Goal: Entertainment & Leisure: Consume media (video, audio)

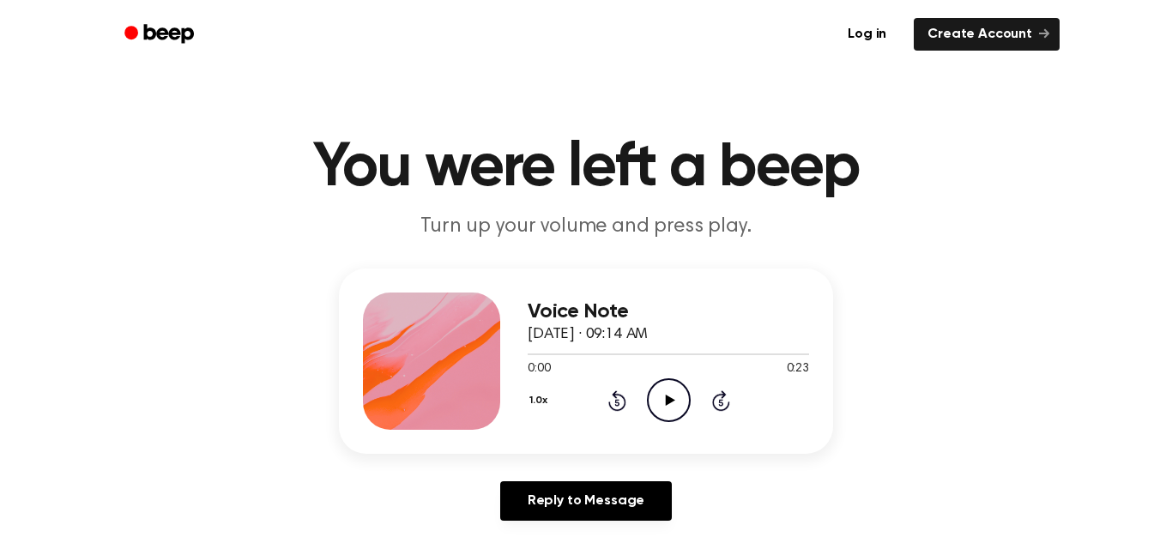
click at [663, 393] on icon "Play Audio" at bounding box center [669, 401] width 44 height 44
click at [668, 397] on icon "Pause Audio" at bounding box center [669, 401] width 44 height 44
click at [668, 397] on icon at bounding box center [669, 400] width 9 height 11
click at [667, 388] on icon "Pause Audio" at bounding box center [669, 401] width 44 height 44
click at [667, 388] on icon "Play Audio" at bounding box center [669, 401] width 44 height 44
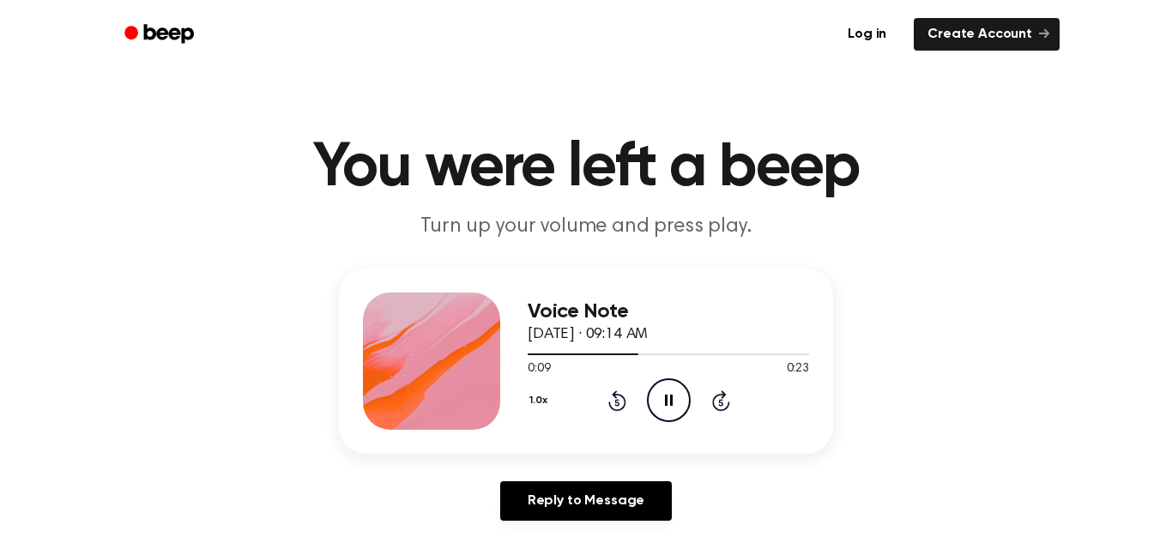
click at [623, 400] on icon at bounding box center [618, 401] width 18 height 21
click at [621, 400] on icon "Rewind 5 seconds" at bounding box center [617, 401] width 19 height 22
click at [621, 397] on icon at bounding box center [618, 401] width 18 height 21
click at [621, 395] on icon at bounding box center [618, 401] width 18 height 21
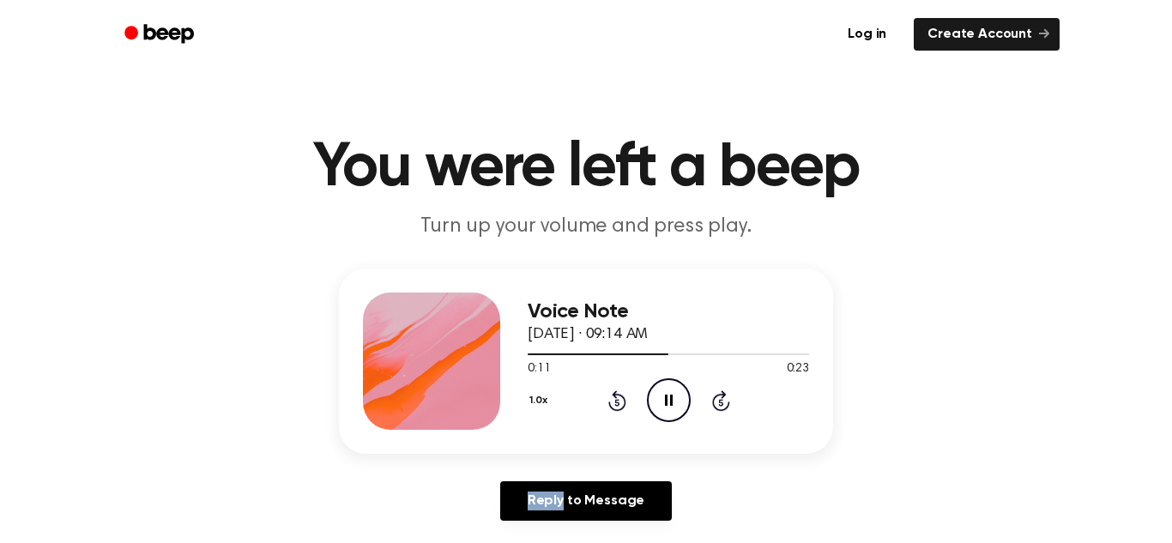
click at [621, 395] on icon at bounding box center [618, 401] width 18 height 21
click at [619, 397] on icon "Rewind 5 seconds" at bounding box center [617, 401] width 19 height 22
click at [648, 400] on circle at bounding box center [669, 400] width 42 height 42
click at [664, 409] on icon "Pause Audio" at bounding box center [669, 401] width 44 height 44
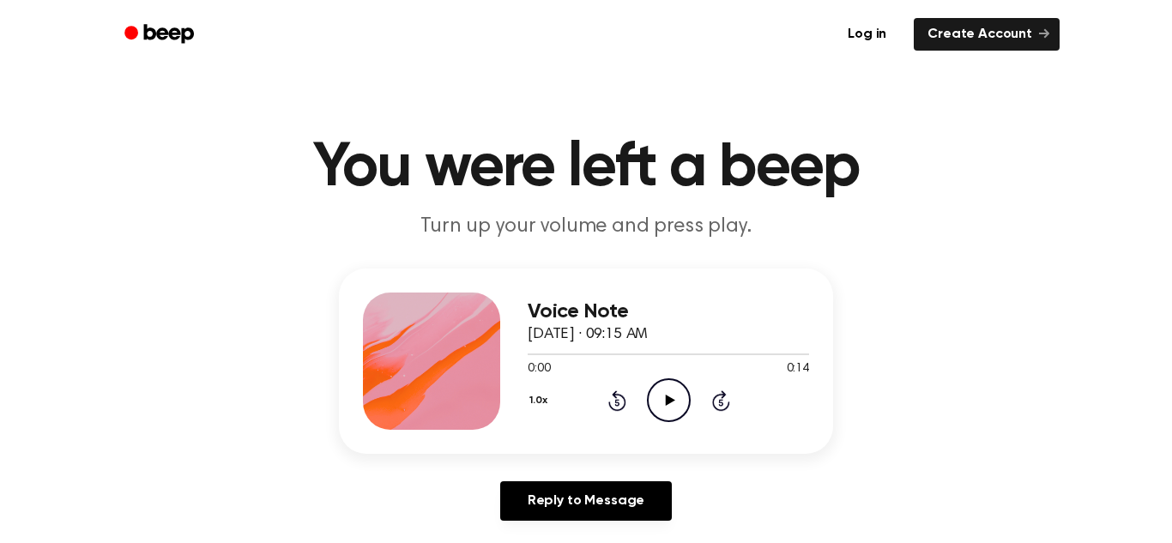
click at [658, 403] on icon "Play Audio" at bounding box center [669, 401] width 44 height 44
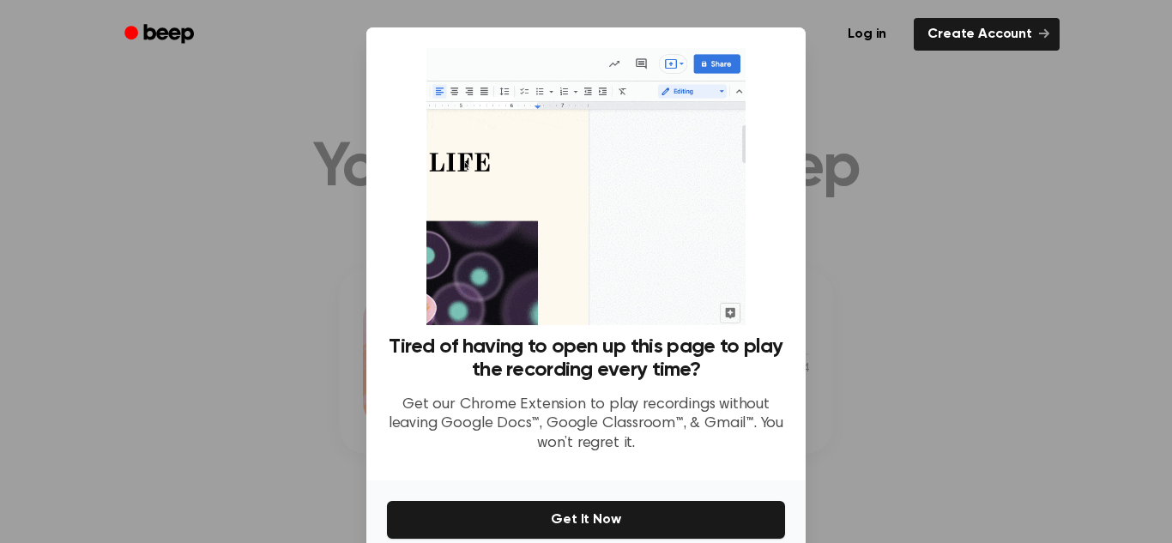
scroll to position [82, 0]
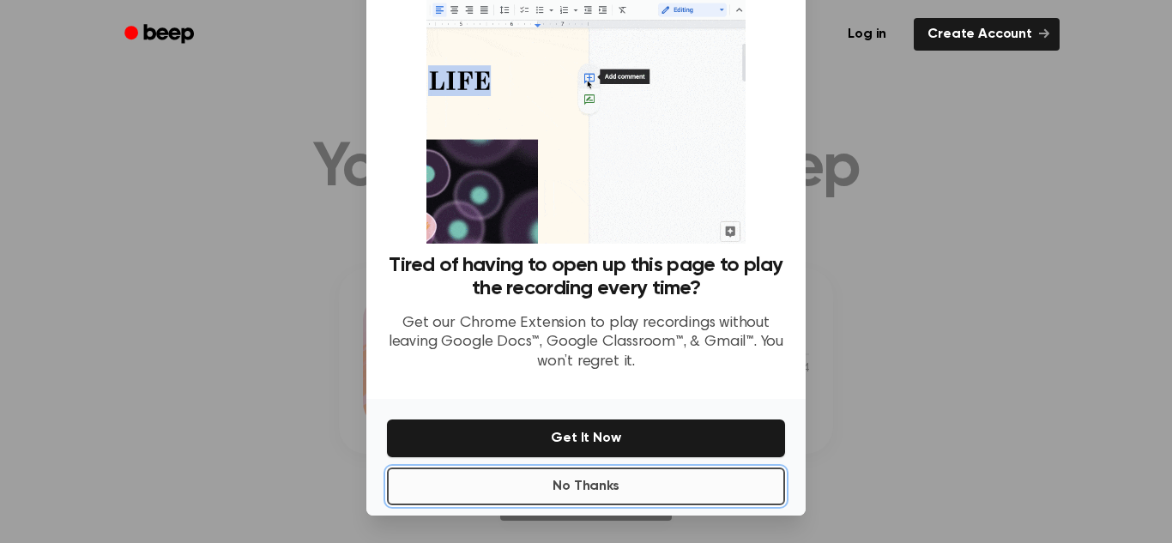
click at [590, 498] on button "No Thanks" at bounding box center [586, 487] width 398 height 38
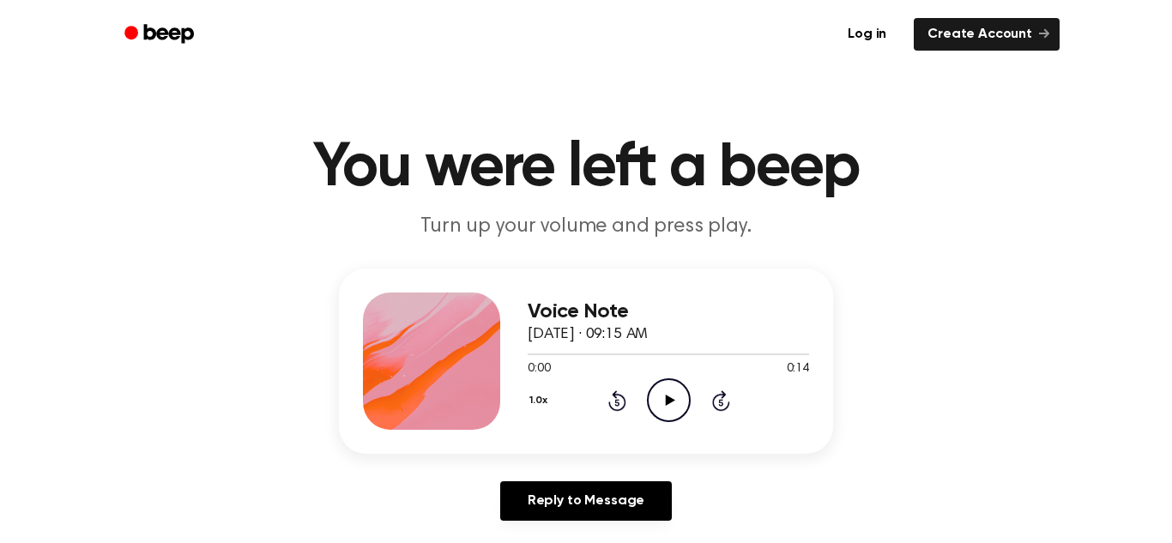
click at [666, 391] on icon "Play Audio" at bounding box center [669, 401] width 44 height 44
click at [669, 405] on icon "Play Audio" at bounding box center [669, 401] width 44 height 44
click at [669, 403] on icon at bounding box center [669, 400] width 9 height 11
click at [608, 401] on icon "Rewind 5 seconds" at bounding box center [617, 401] width 19 height 22
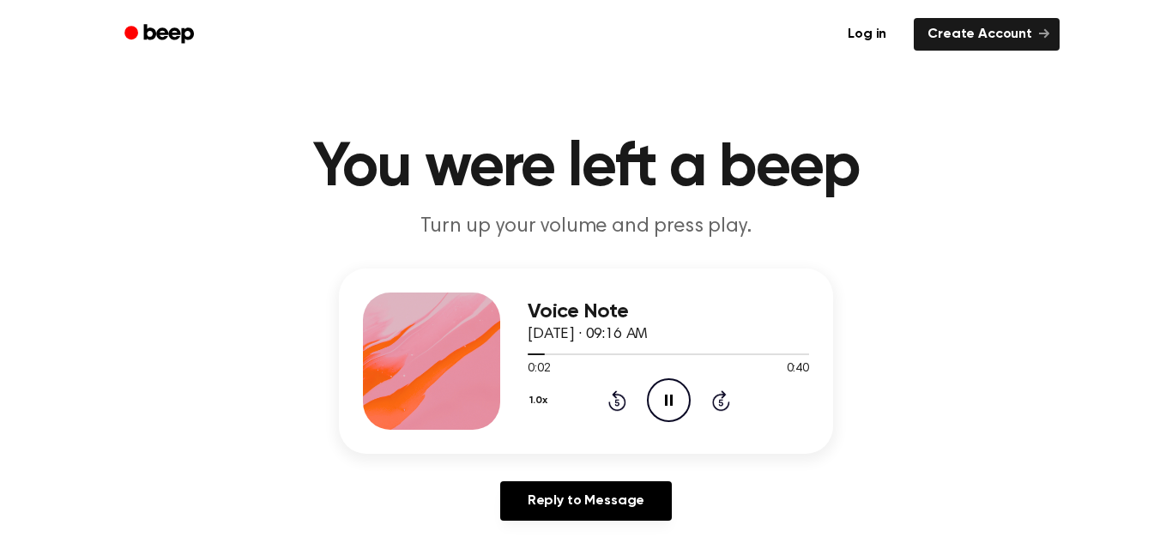
click at [608, 401] on icon "Rewind 5 seconds" at bounding box center [617, 401] width 19 height 22
click at [670, 402] on icon at bounding box center [669, 400] width 9 height 11
click at [682, 398] on icon "Play Audio" at bounding box center [669, 401] width 44 height 44
click at [672, 397] on icon "Play Audio" at bounding box center [669, 401] width 44 height 44
click at [629, 398] on div "1.0x Rewind 5 seconds Pause Audio Skip 5 seconds" at bounding box center [669, 401] width 282 height 44
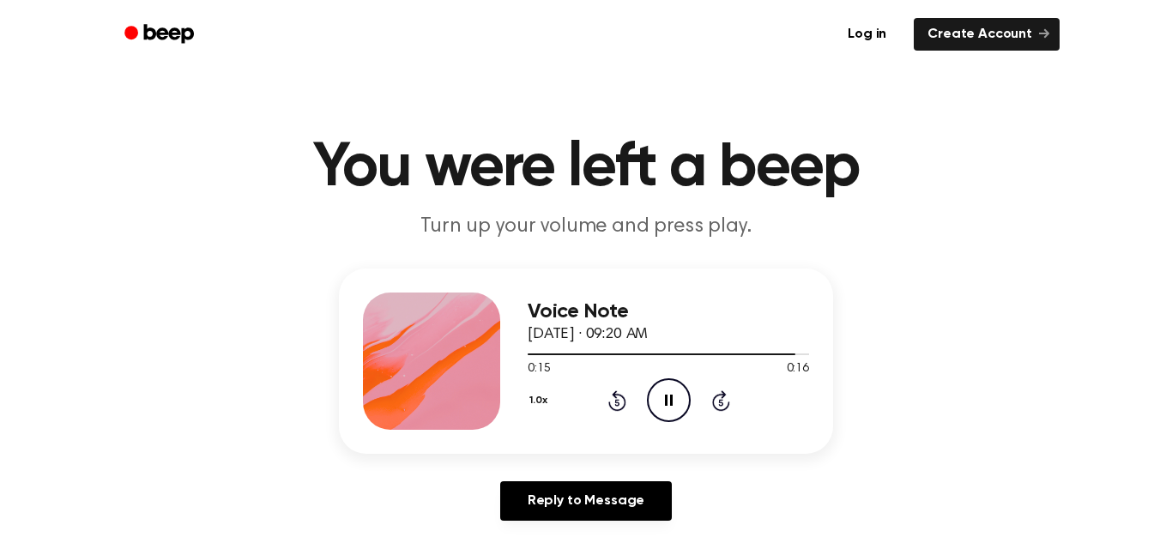
click at [615, 407] on icon "Rewind 5 seconds" at bounding box center [617, 401] width 19 height 22
click at [676, 398] on icon "Play Audio" at bounding box center [669, 401] width 44 height 44
click at [665, 399] on icon at bounding box center [669, 400] width 9 height 11
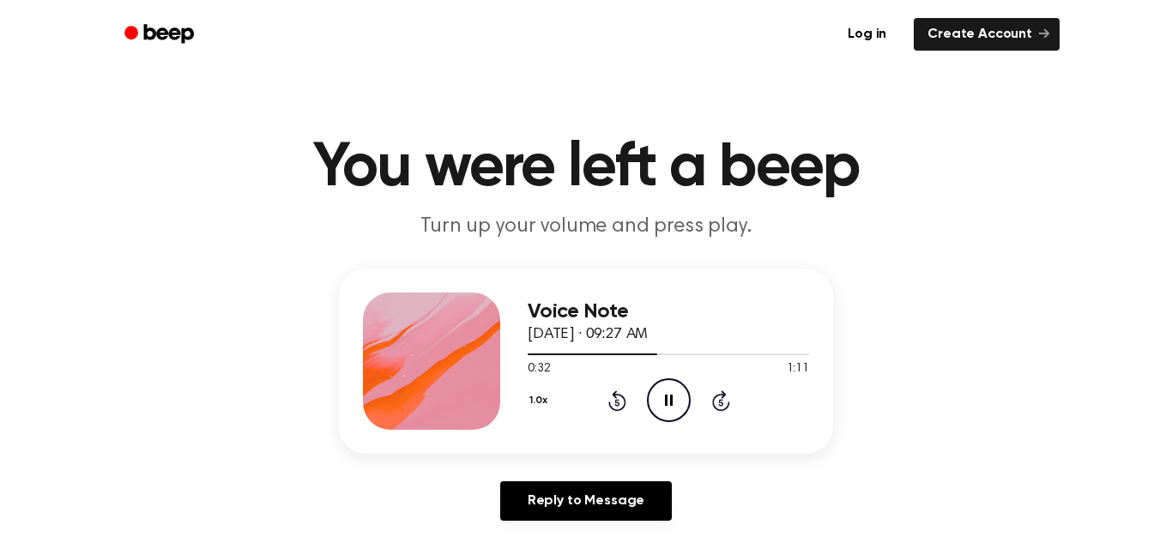
click at [619, 403] on icon "Rewind 5 seconds" at bounding box center [617, 401] width 19 height 22
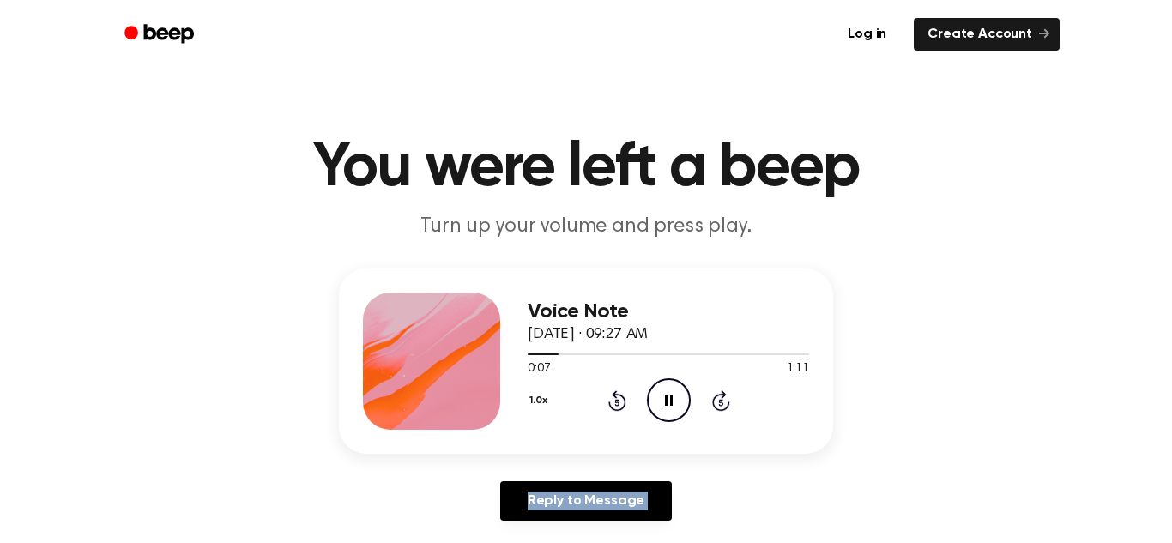
click at [619, 403] on icon "Rewind 5 seconds" at bounding box center [617, 401] width 19 height 22
click at [660, 412] on icon "Play Audio" at bounding box center [669, 401] width 44 height 44
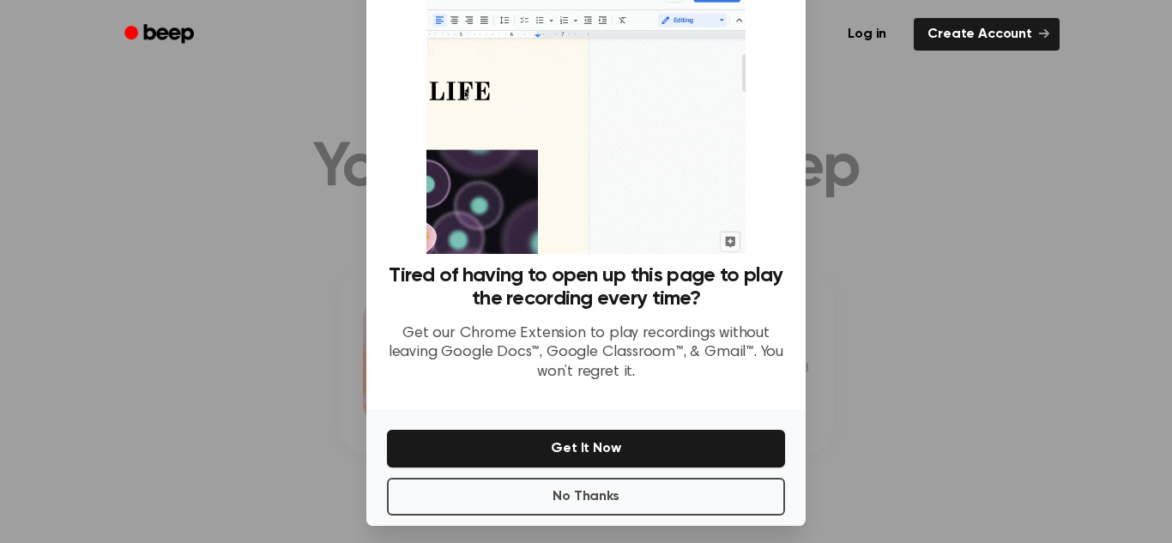
scroll to position [82, 0]
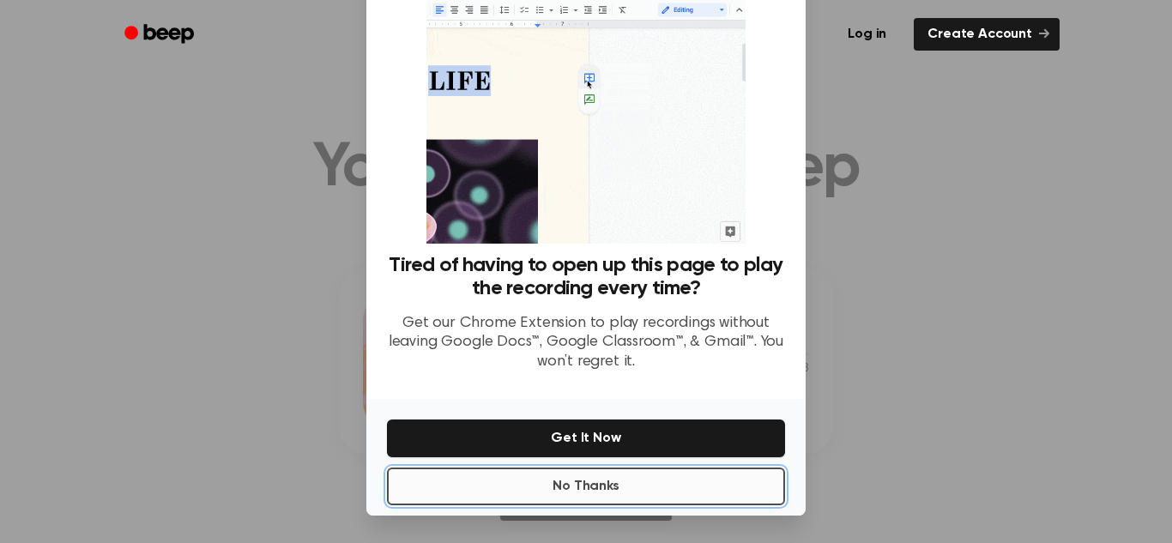
click at [620, 489] on button "No Thanks" at bounding box center [586, 487] width 398 height 38
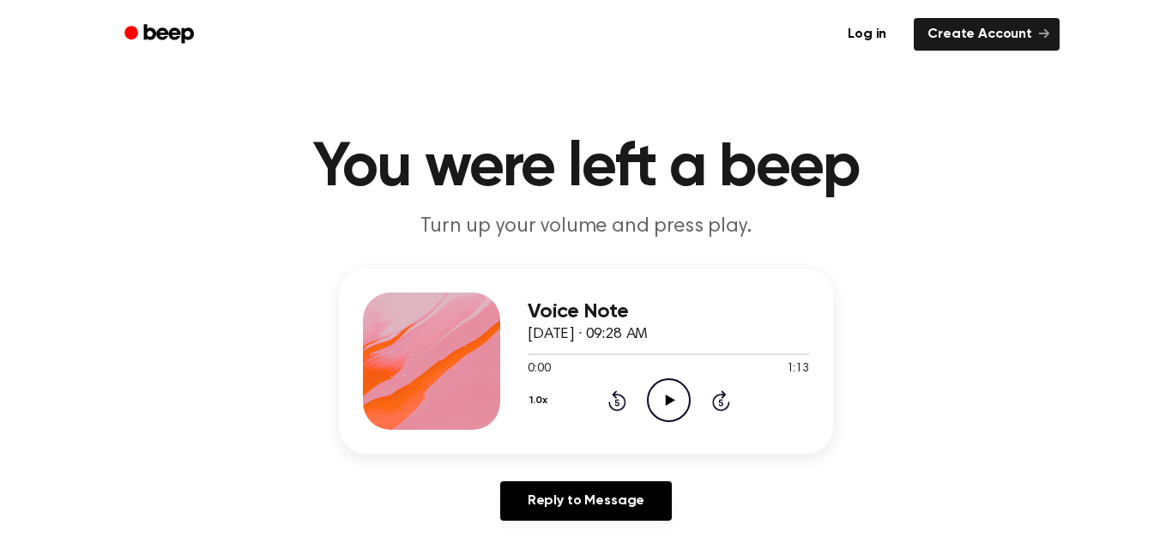
click at [667, 405] on icon at bounding box center [669, 400] width 9 height 11
click at [663, 398] on icon "Pause Audio" at bounding box center [669, 401] width 44 height 44
click at [650, 419] on icon "Play Audio" at bounding box center [669, 401] width 44 height 44
click at [672, 406] on icon "Play Audio" at bounding box center [669, 401] width 44 height 44
click at [659, 412] on icon "Play Audio" at bounding box center [669, 401] width 44 height 44
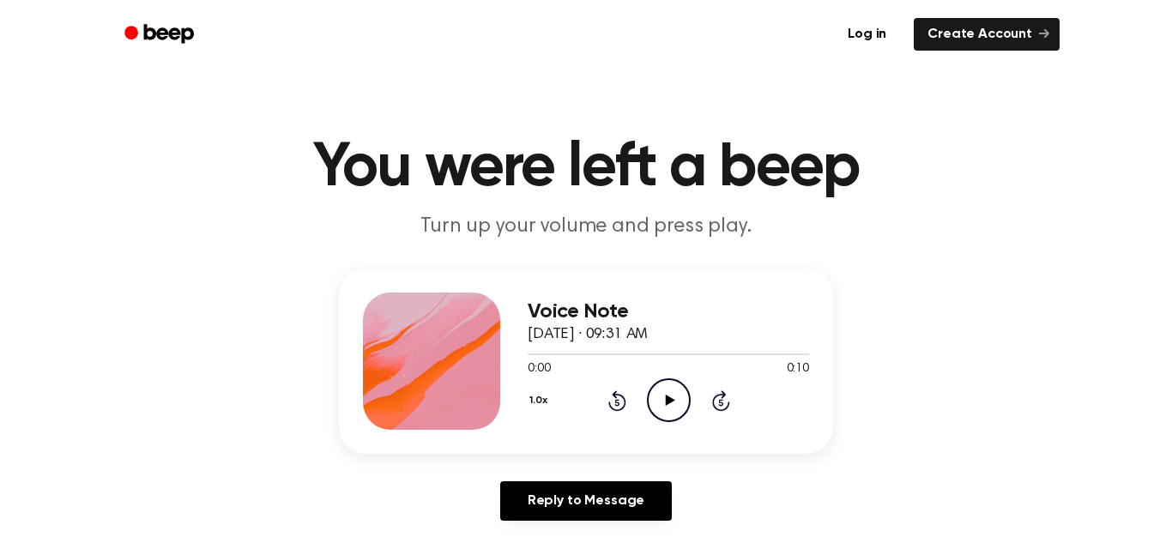
click at [666, 389] on icon "Play Audio" at bounding box center [669, 401] width 44 height 44
click at [668, 402] on icon at bounding box center [669, 400] width 9 height 11
click at [672, 403] on icon "Play Audio" at bounding box center [669, 401] width 44 height 44
click at [660, 399] on icon "Play Audio" at bounding box center [669, 401] width 44 height 44
click at [669, 408] on icon "Play Audio" at bounding box center [669, 401] width 44 height 44
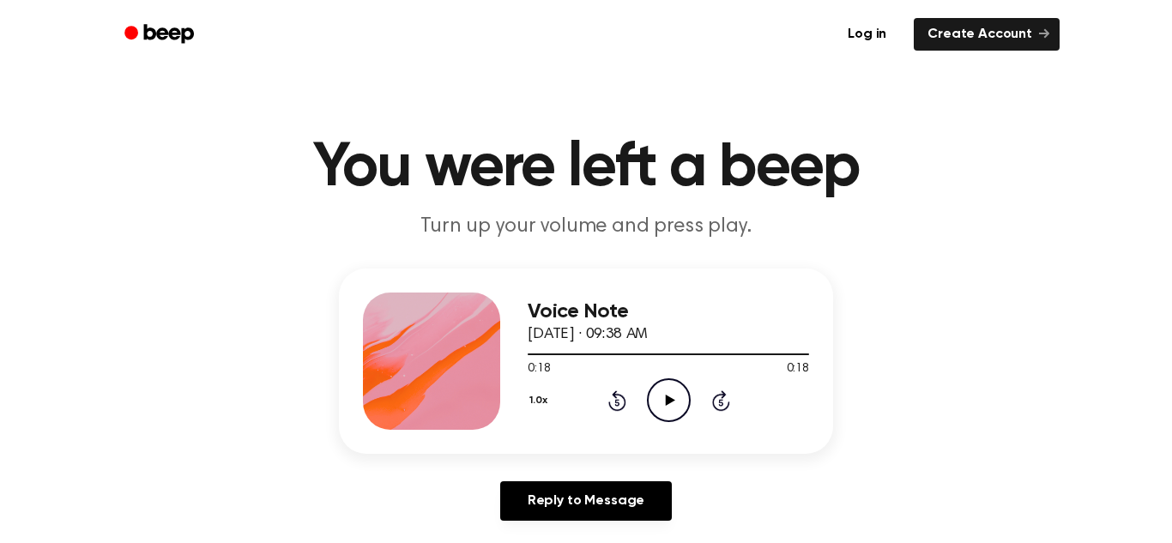
click at [648, 425] on div "Voice Note [DATE] · 09:38 AM 0:18 0:18 Your browser does not support the [objec…" at bounding box center [669, 361] width 282 height 137
click at [660, 411] on icon "Play Audio" at bounding box center [669, 401] width 44 height 44
